Goal: Check status: Check status

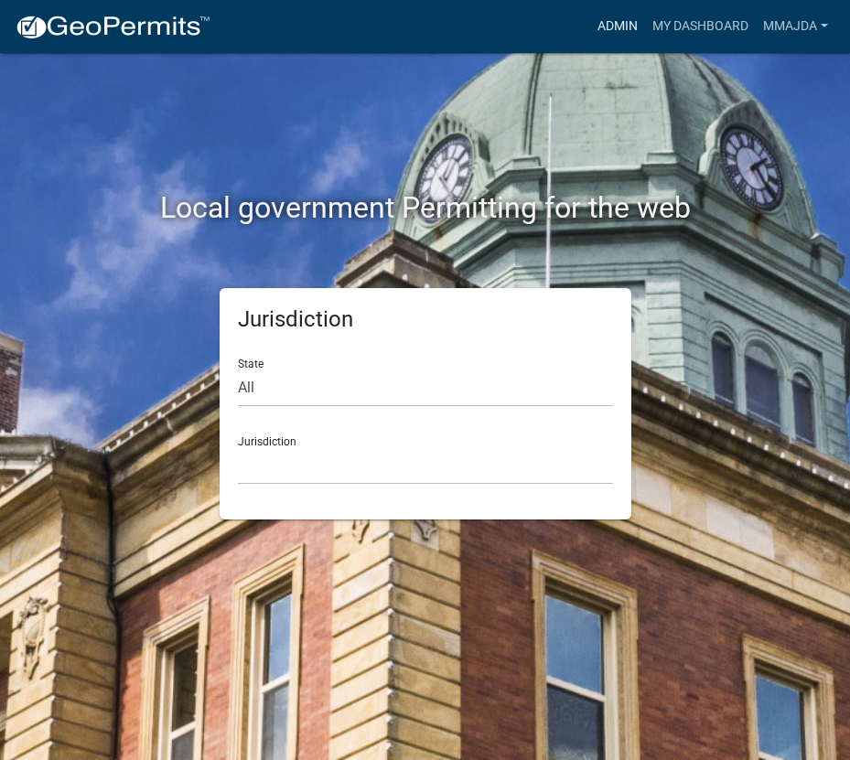
click at [600, 26] on link "Admin" at bounding box center [617, 26] width 55 height 35
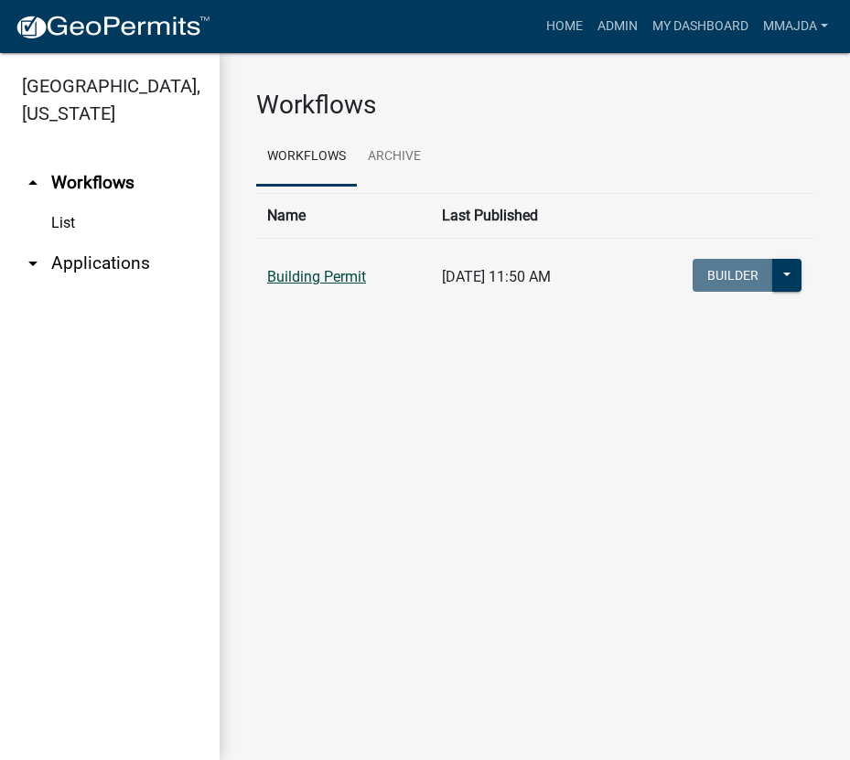
click at [286, 278] on link "Building Permit" at bounding box center [316, 276] width 99 height 17
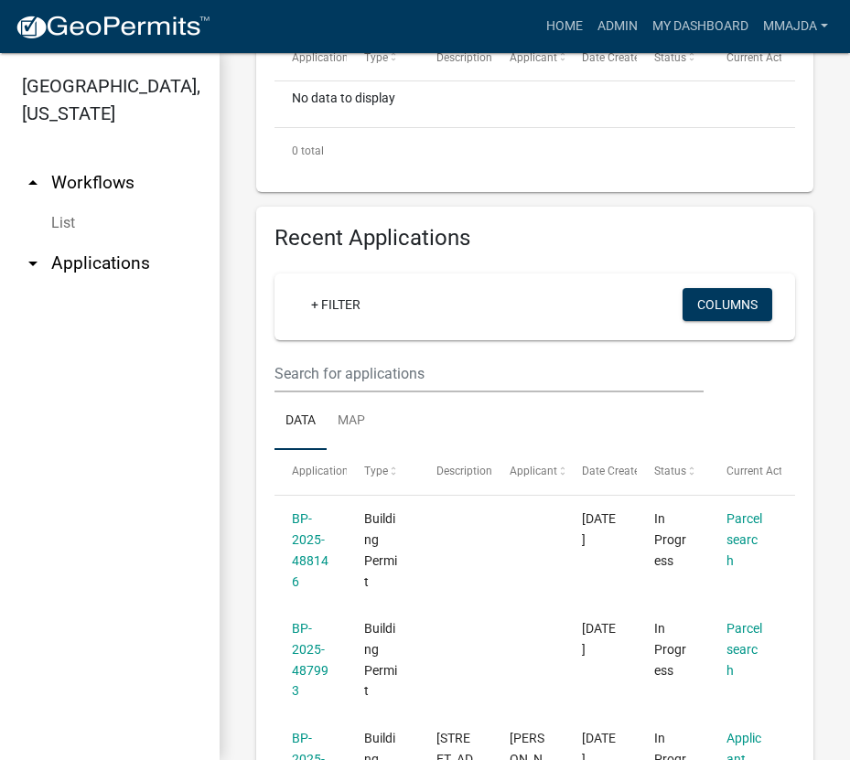
scroll to position [732, 0]
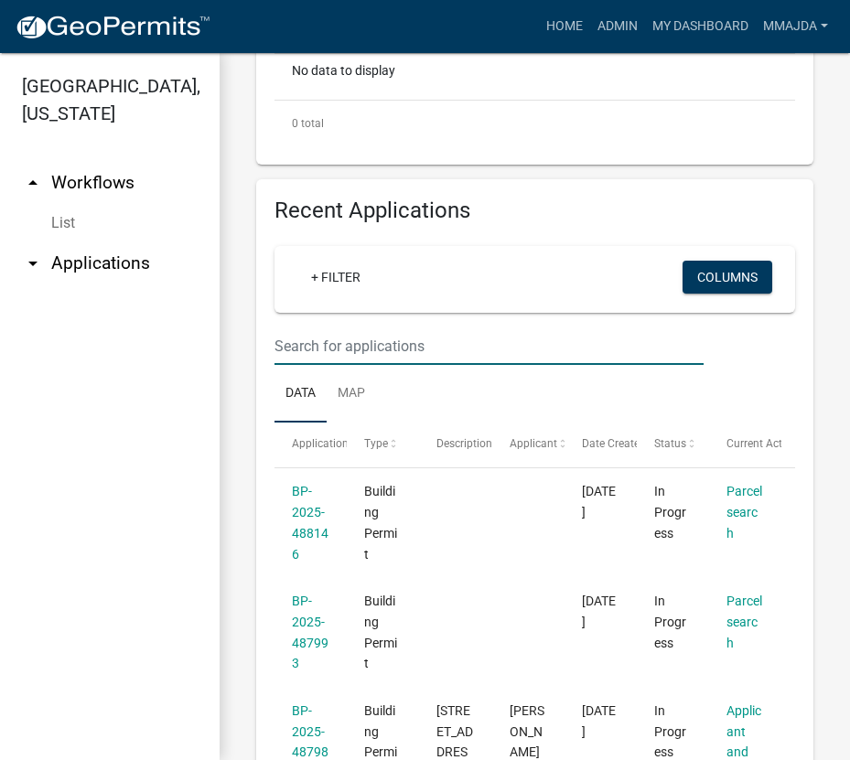
click at [345, 349] on input "text" at bounding box center [489, 347] width 429 height 38
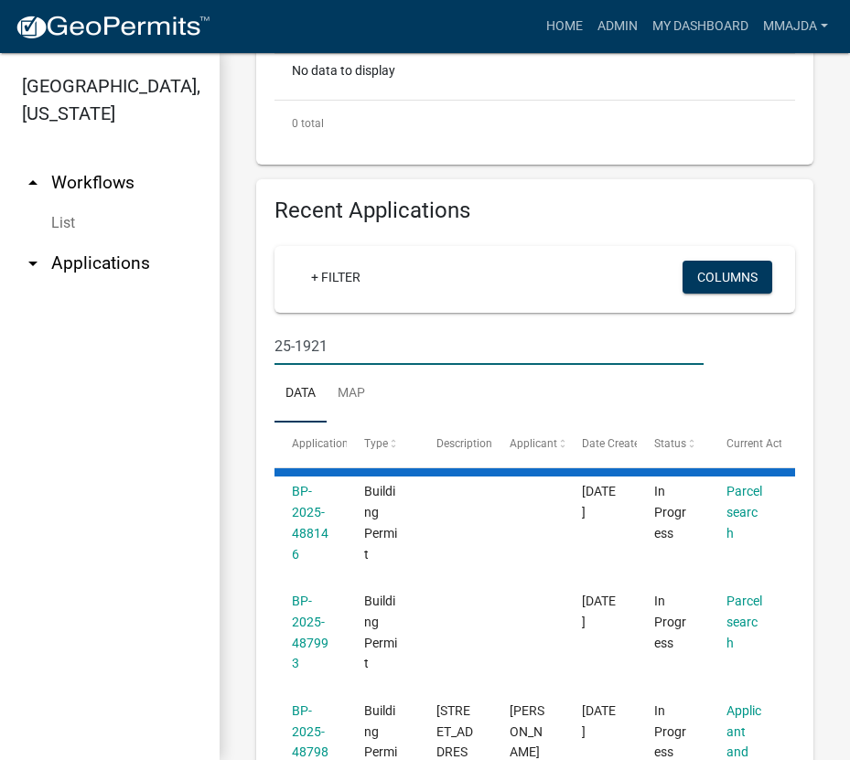
type input "25-1921"
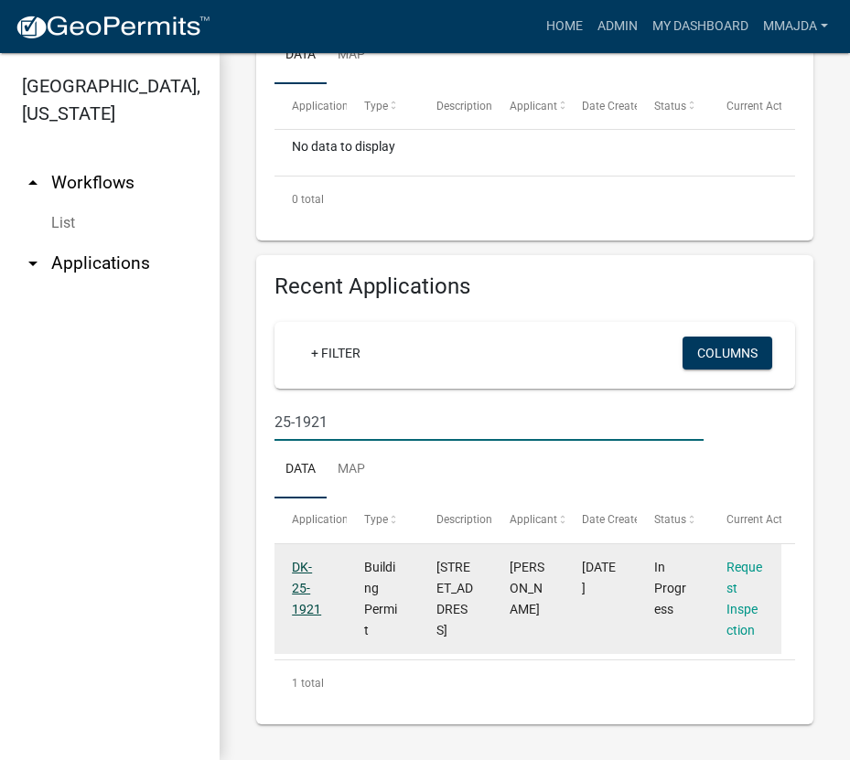
click at [304, 569] on link "DK-25-1921" at bounding box center [306, 588] width 29 height 57
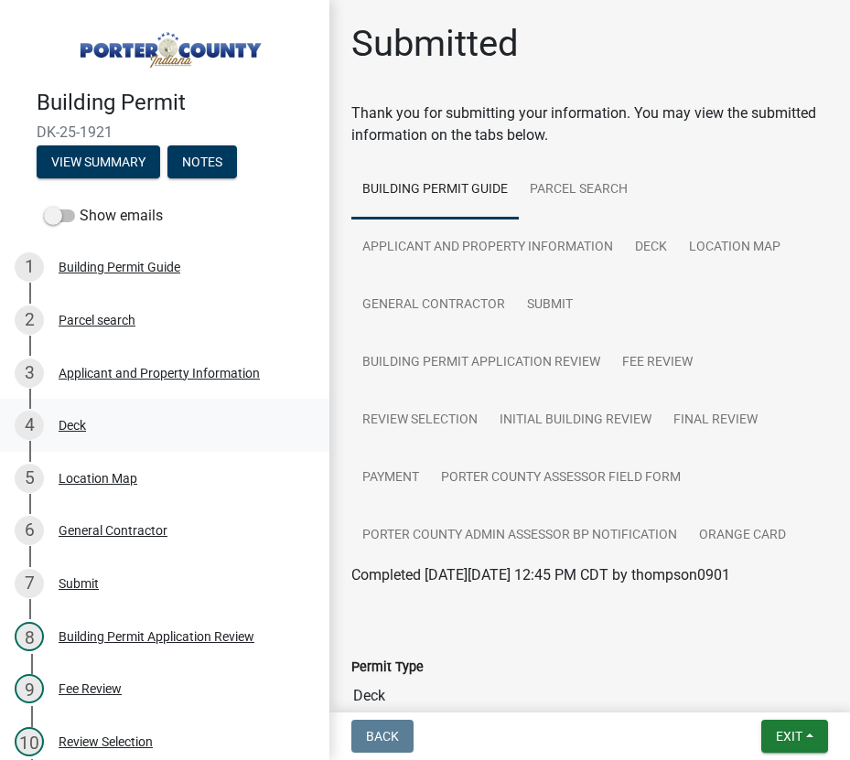
click at [80, 424] on div "Deck" at bounding box center [72, 425] width 27 height 13
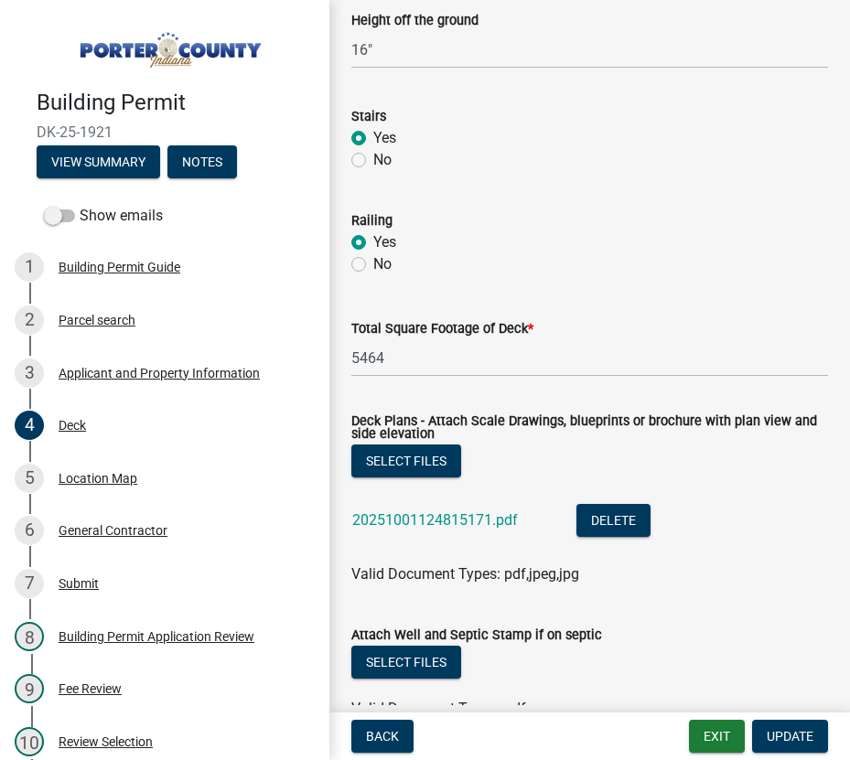
scroll to position [1647, 0]
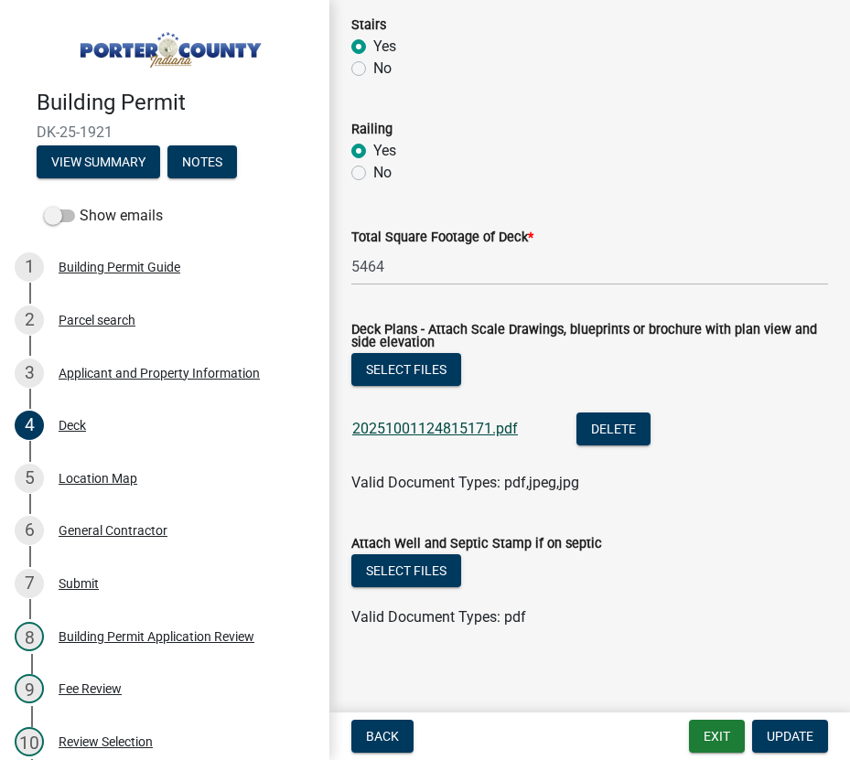
click at [395, 431] on link "20251001124815171.pdf" at bounding box center [435, 428] width 166 height 17
click at [72, 422] on div "Deck" at bounding box center [72, 425] width 27 height 13
click at [374, 425] on link "20251001124815171.pdf" at bounding box center [435, 428] width 166 height 17
click at [713, 739] on button "Exit" at bounding box center [717, 736] width 56 height 33
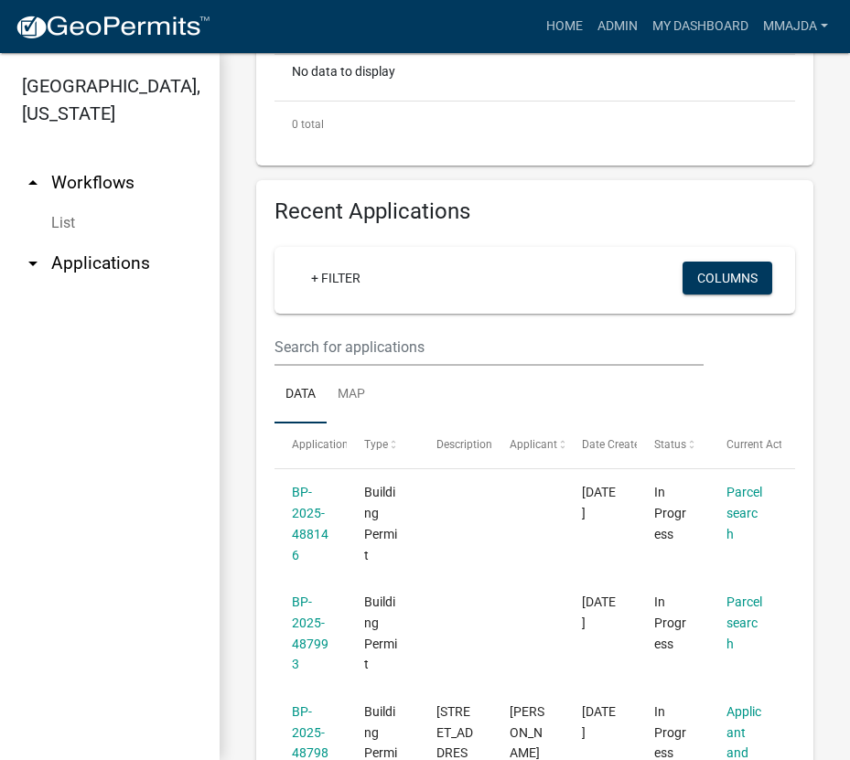
scroll to position [732, 0]
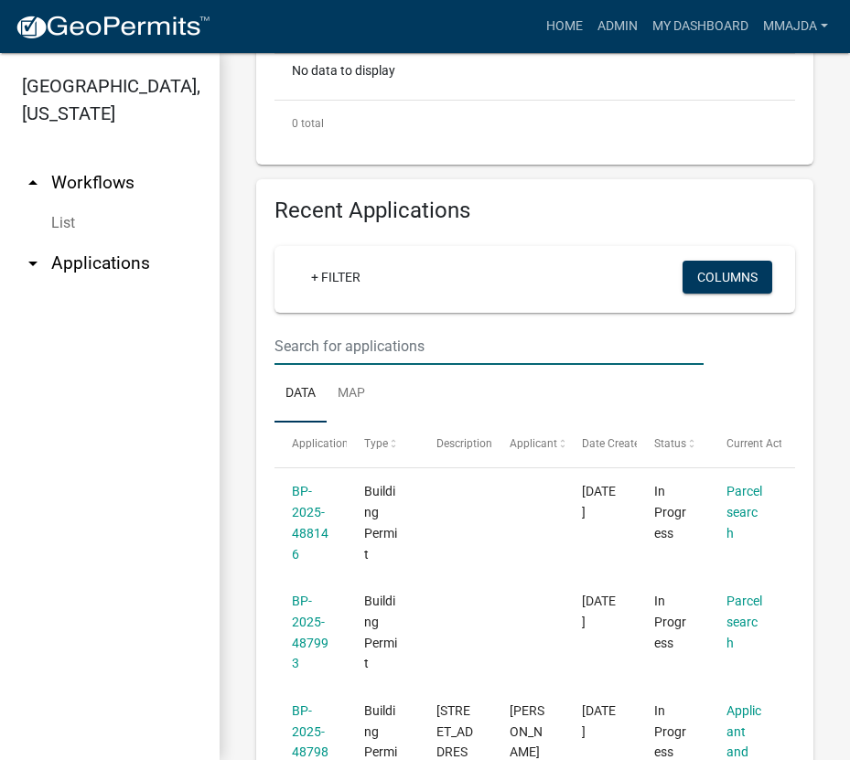
click at [378, 349] on input "text" at bounding box center [489, 347] width 429 height 38
type input "25-1929"
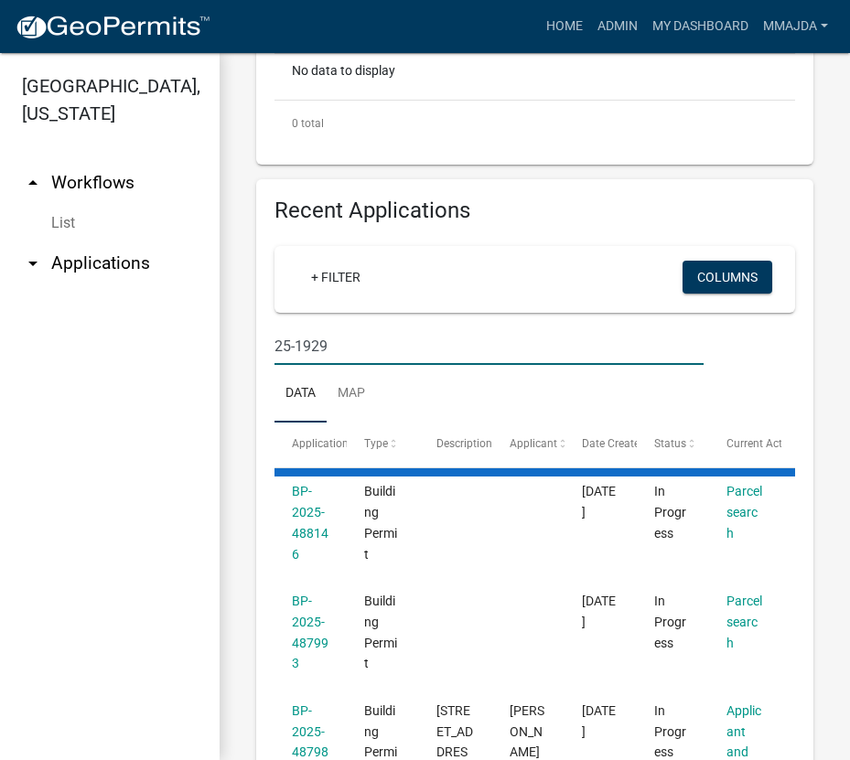
scroll to position [698, 0]
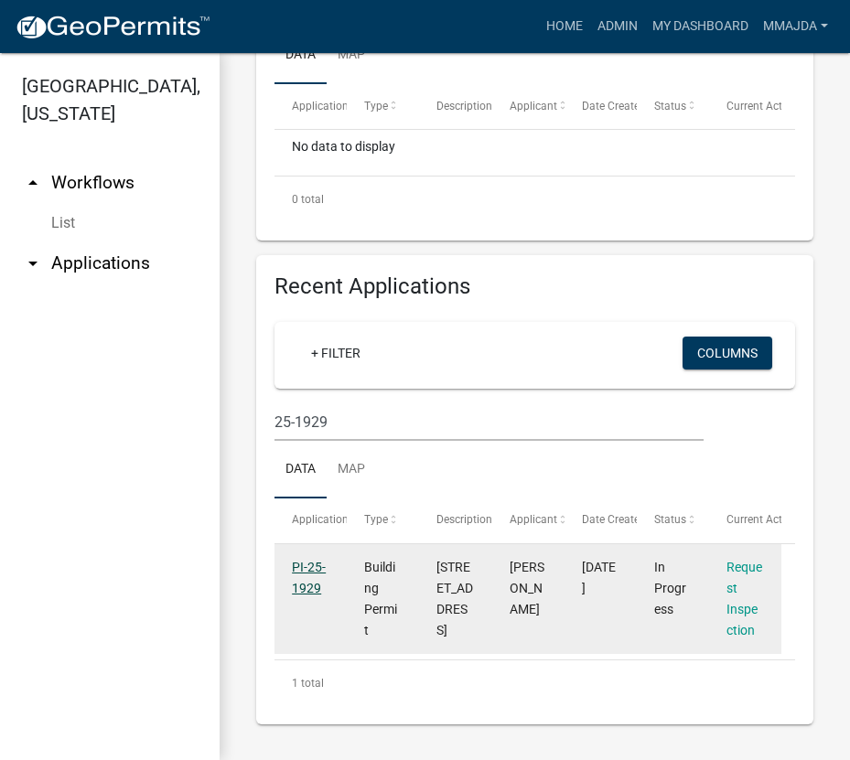
click at [310, 560] on link "PI-25-1929" at bounding box center [309, 578] width 34 height 36
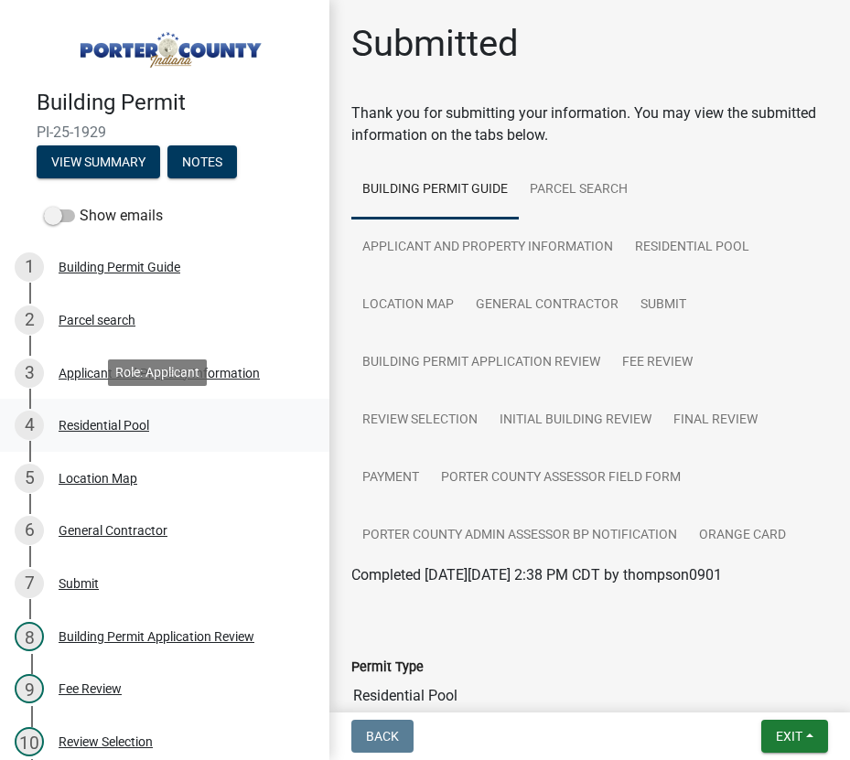
click at [64, 419] on div "Residential Pool" at bounding box center [104, 425] width 91 height 13
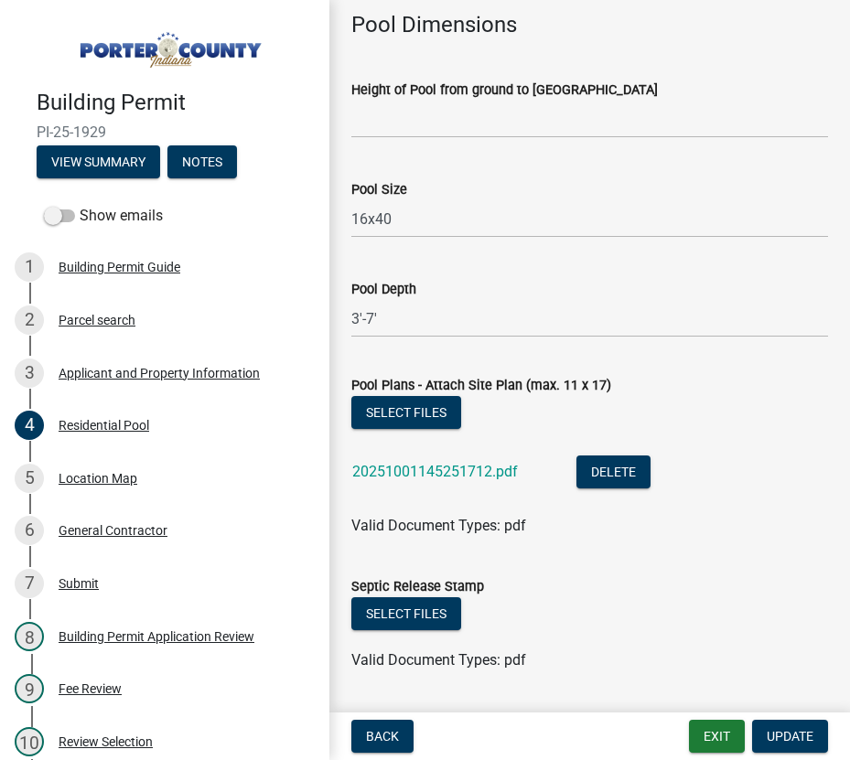
scroll to position [1556, 0]
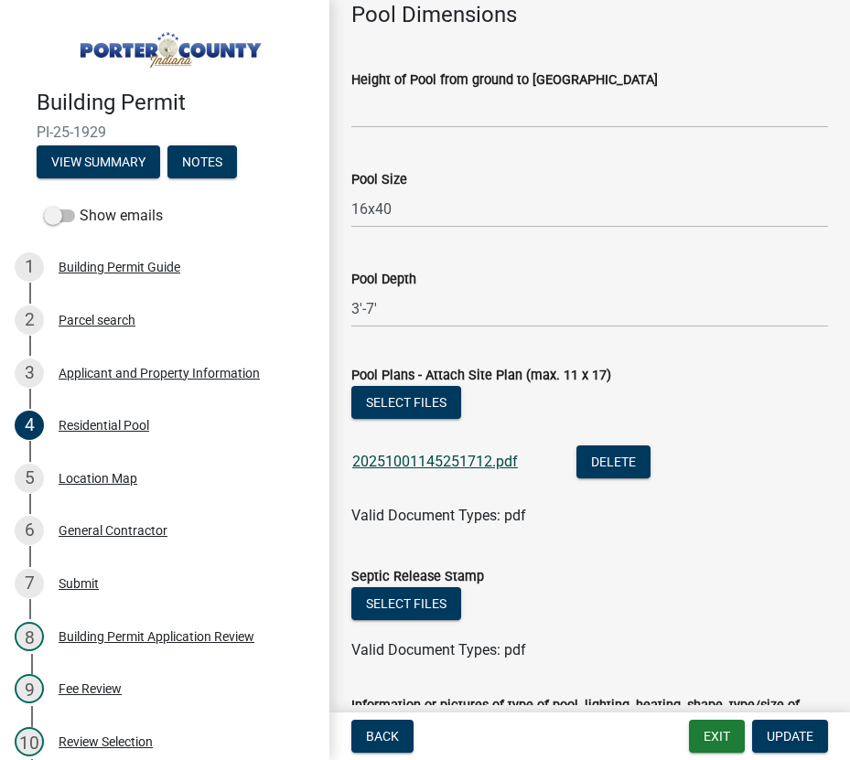
click at [389, 461] on link "20251001145251712.pdf" at bounding box center [435, 461] width 166 height 17
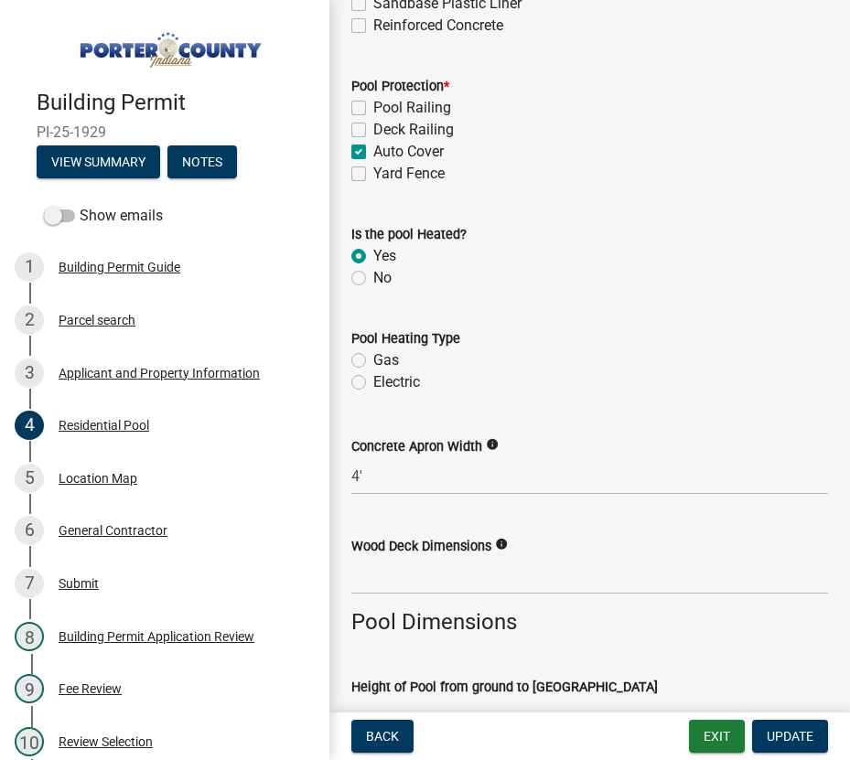
scroll to position [915, 0]
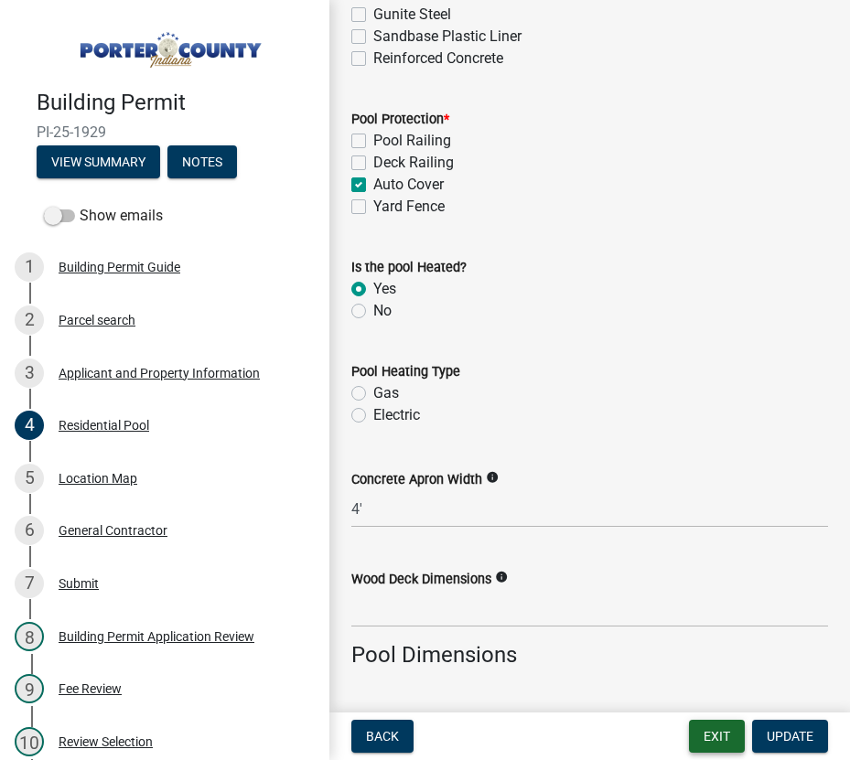
click at [706, 736] on button "Exit" at bounding box center [717, 736] width 56 height 33
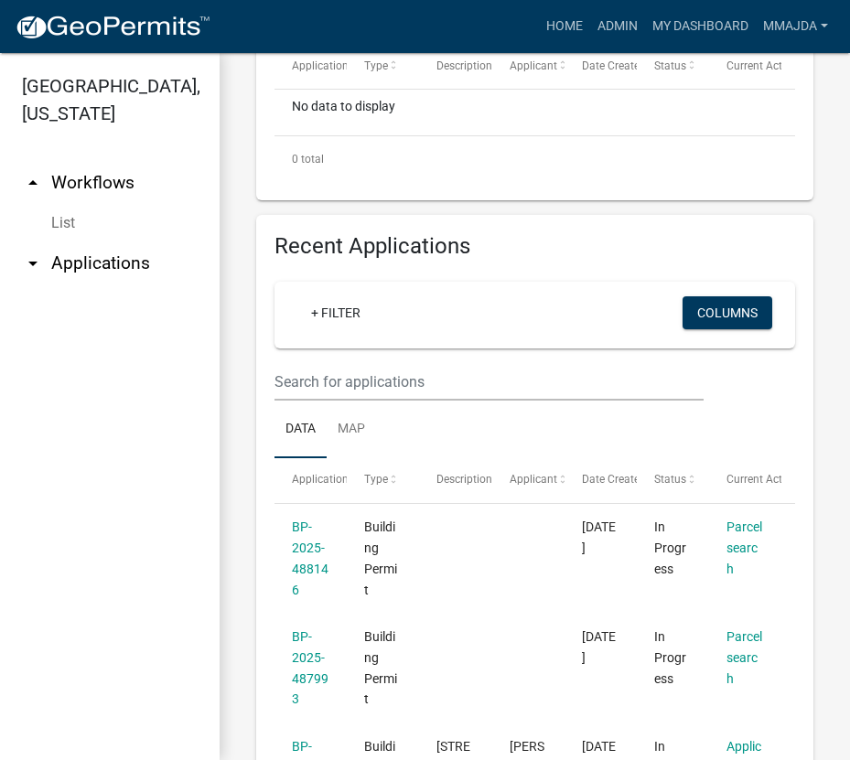
scroll to position [732, 0]
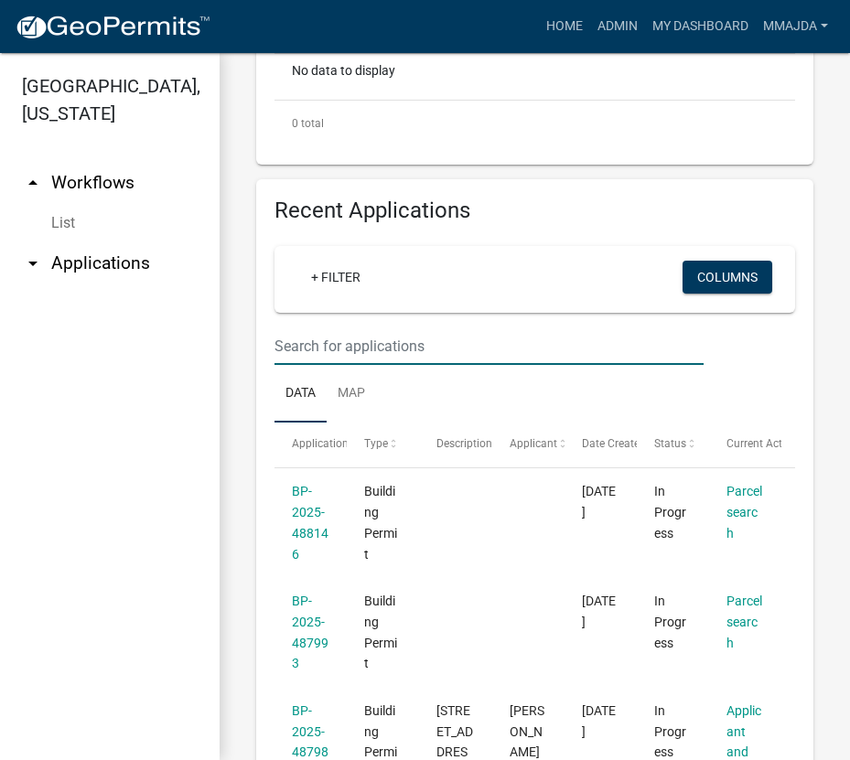
click at [333, 338] on input "text" at bounding box center [489, 347] width 429 height 38
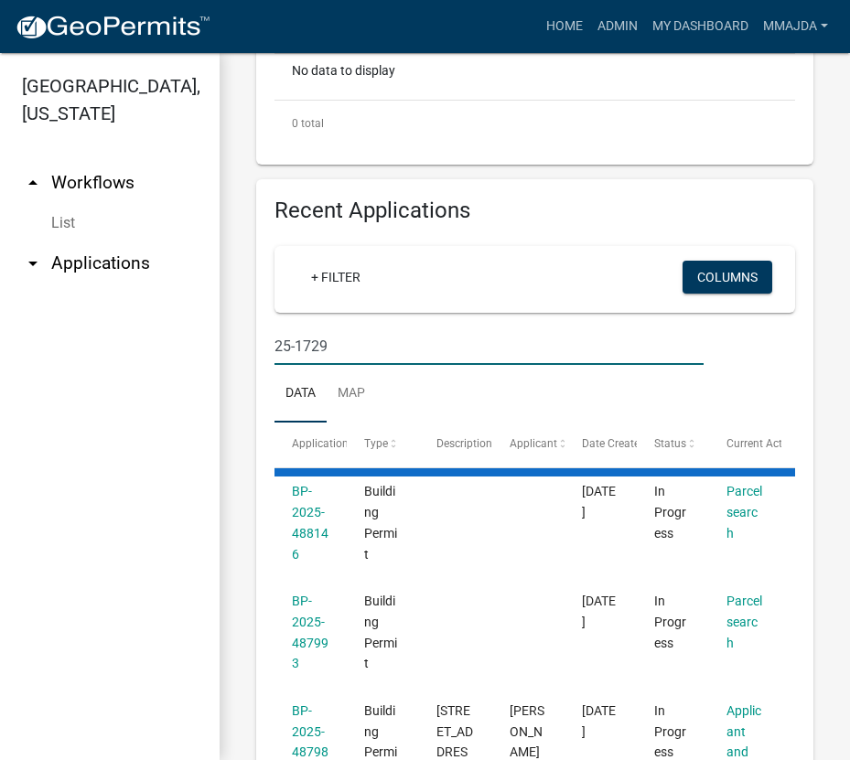
type input "25-1729"
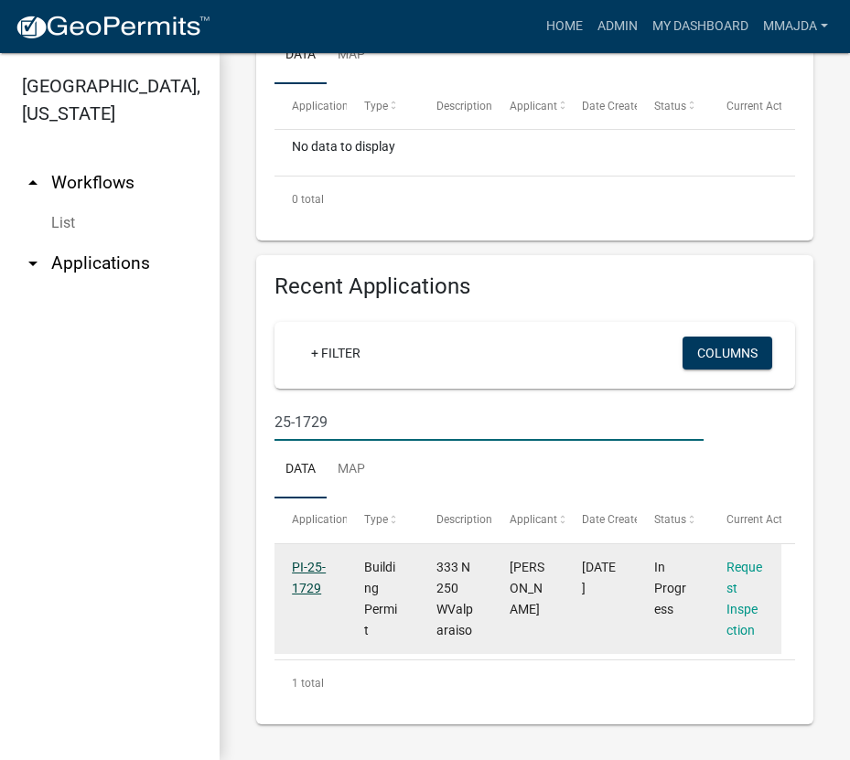
click at [304, 583] on link "PI-25-1729" at bounding box center [309, 578] width 34 height 36
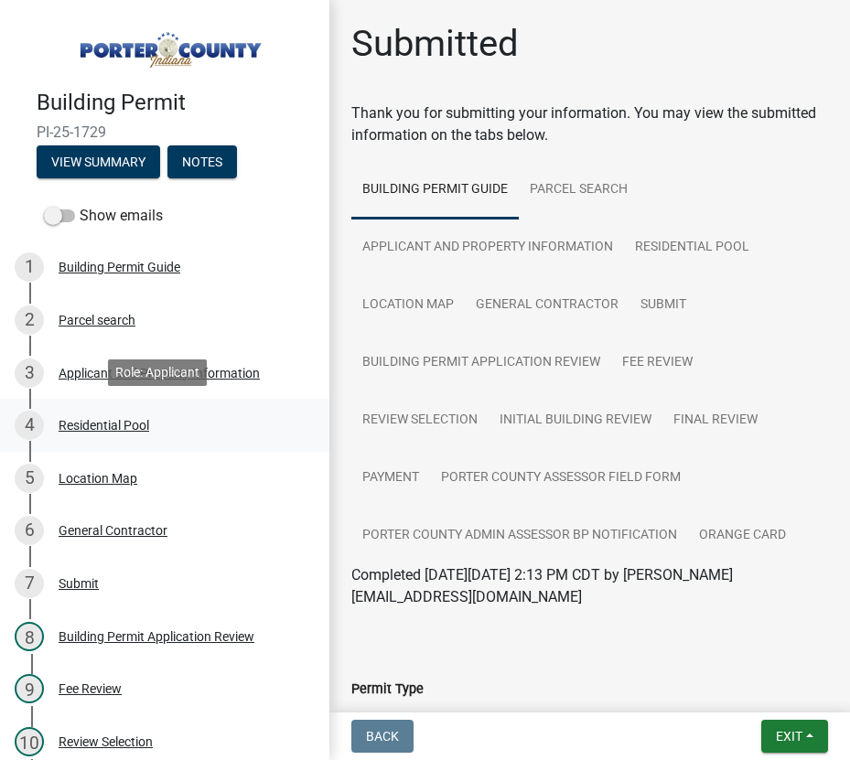
click at [88, 422] on div "Residential Pool" at bounding box center [104, 425] width 91 height 13
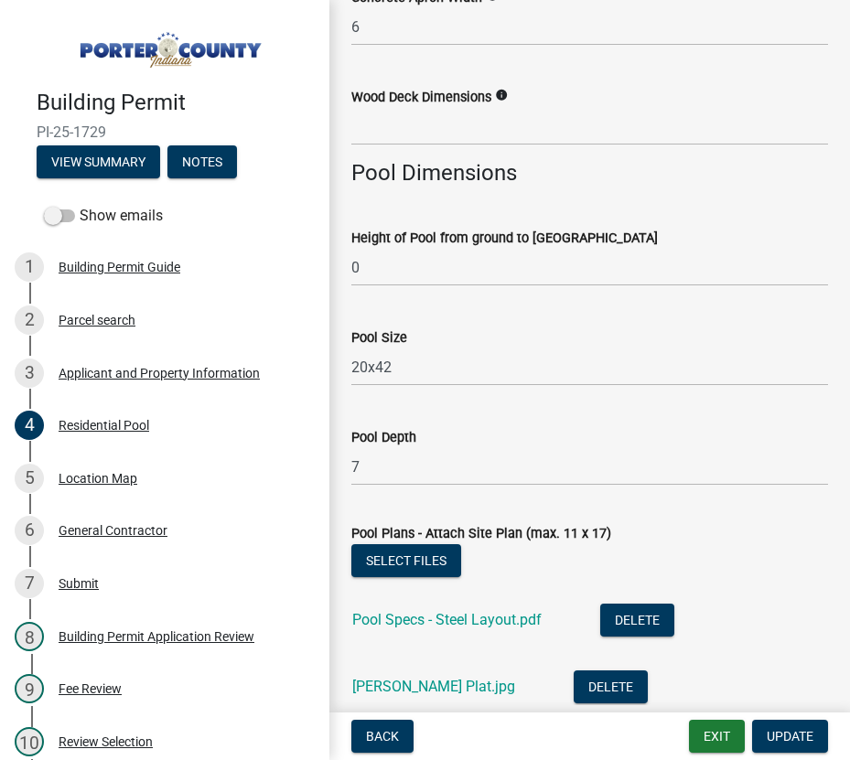
scroll to position [1647, 0]
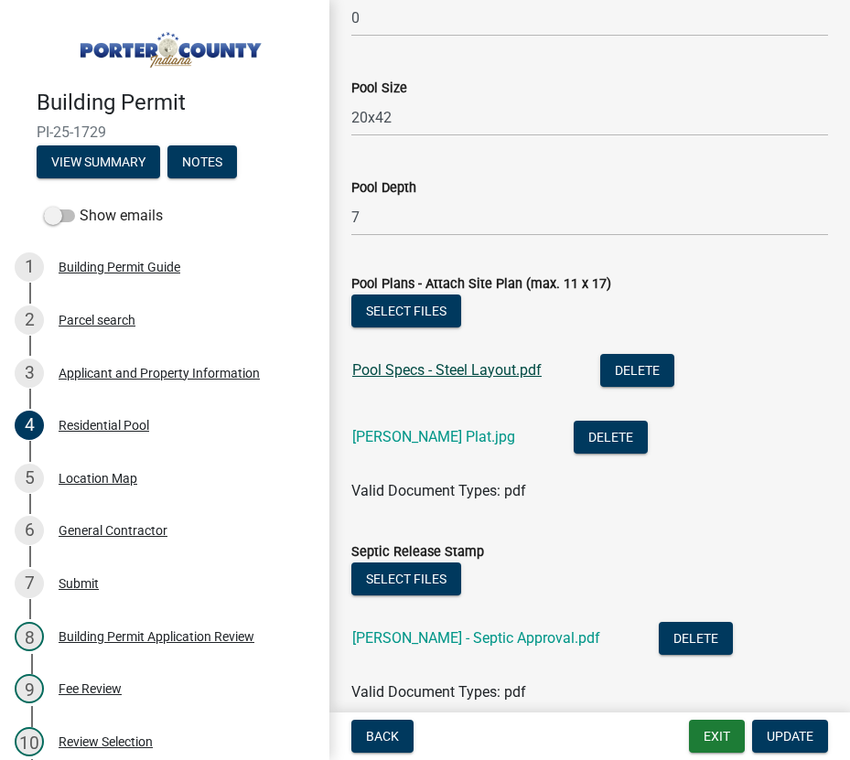
click at [362, 371] on link "Pool Specs - Steel Layout.pdf" at bounding box center [446, 369] width 189 height 17
click at [716, 734] on button "Exit" at bounding box center [717, 736] width 56 height 33
